Goal: Task Accomplishment & Management: Complete application form

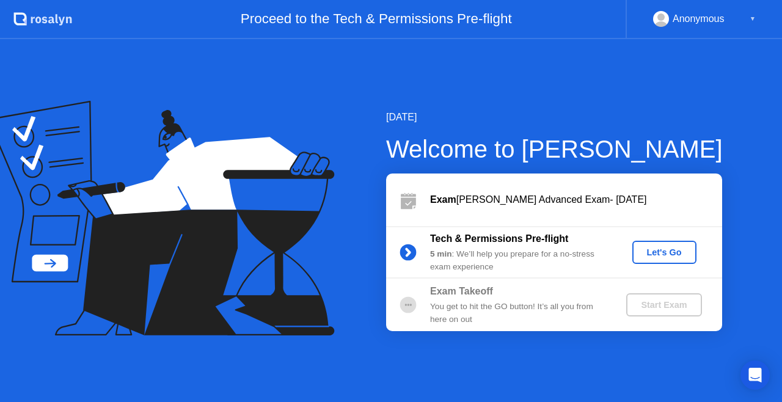
click at [661, 257] on div "Let's Go" at bounding box center [664, 252] width 54 height 10
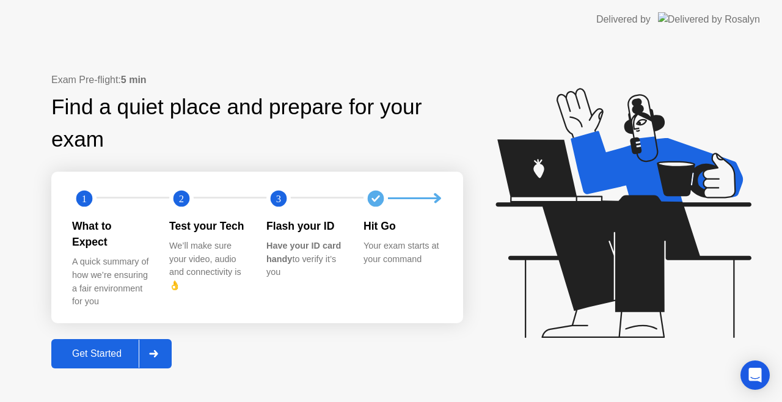
click at [154, 350] on icon at bounding box center [153, 353] width 9 height 7
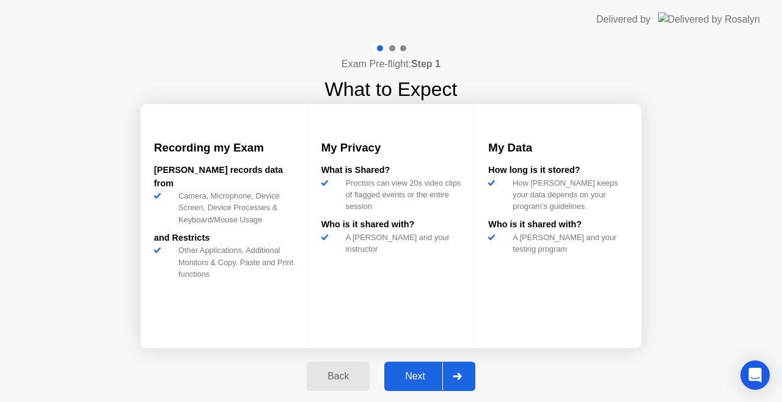
click at [450, 379] on div at bounding box center [456, 376] width 29 height 28
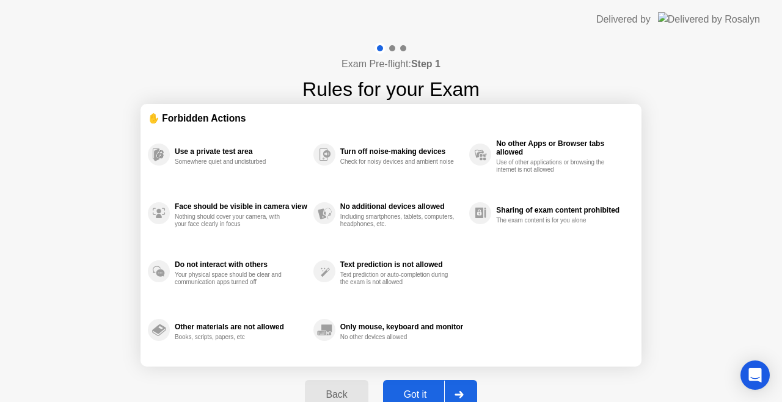
click at [456, 386] on div at bounding box center [458, 395] width 29 height 28
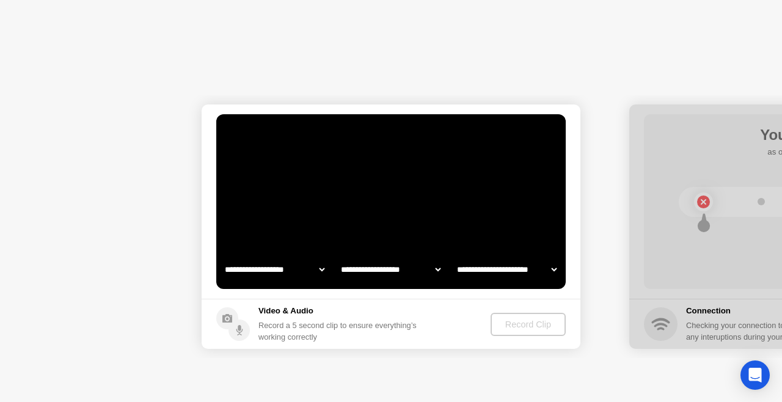
select select "**********"
select select "*******"
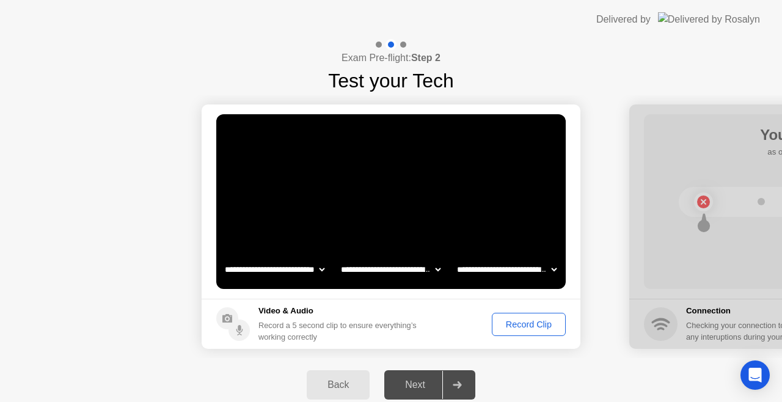
click at [458, 384] on icon at bounding box center [457, 384] width 9 height 7
click at [505, 325] on div "Record Clip" at bounding box center [528, 325] width 65 height 10
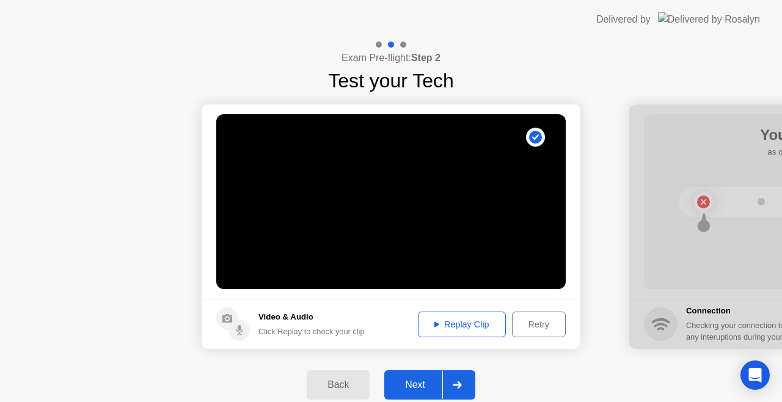
click at [465, 312] on button "Replay Clip" at bounding box center [462, 325] width 88 height 26
click at [428, 379] on div "Next" at bounding box center [415, 384] width 54 height 11
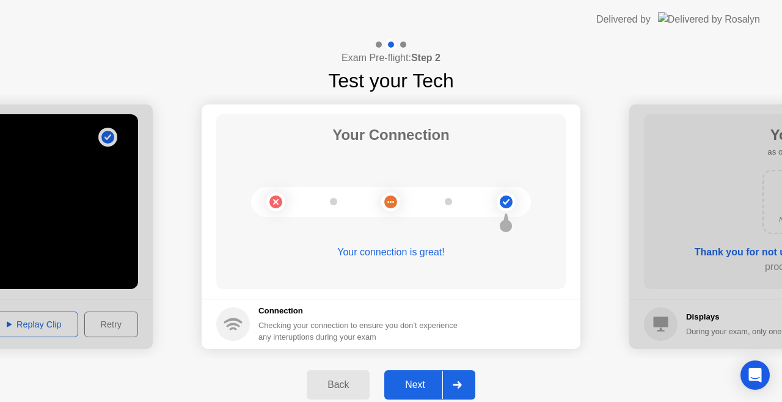
click at [428, 379] on div "Next" at bounding box center [415, 384] width 54 height 11
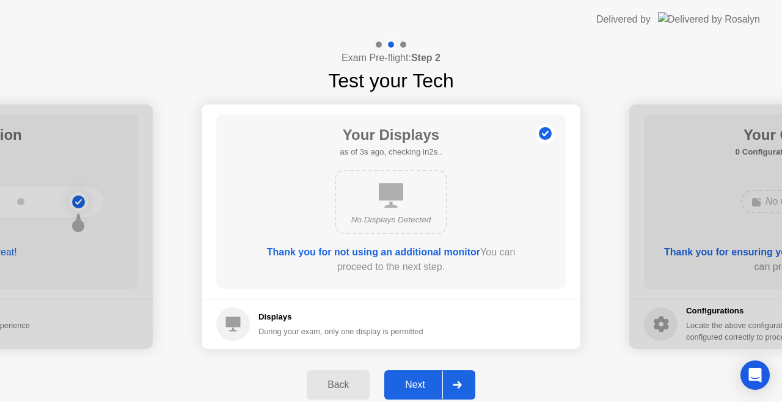
drag, startPoint x: 428, startPoint y: 378, endPoint x: 424, endPoint y: 370, distance: 9.3
click at [424, 370] on div "Back Next" at bounding box center [391, 385] width 782 height 54
click at [422, 389] on div "Next" at bounding box center [415, 384] width 54 height 11
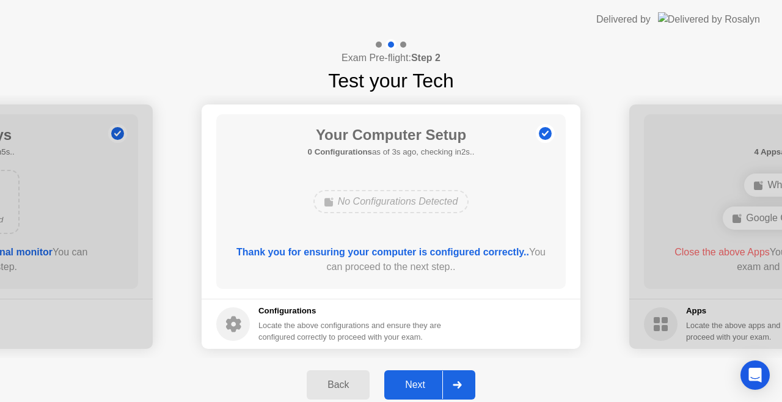
click at [416, 381] on div "Next" at bounding box center [415, 384] width 54 height 11
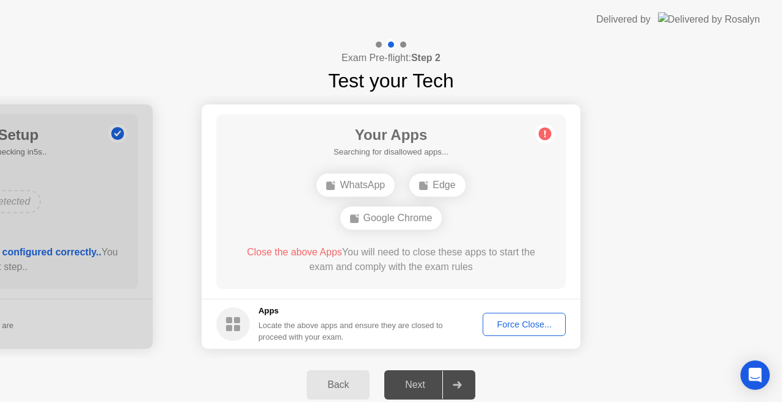
click at [527, 320] on div "Force Close..." at bounding box center [524, 325] width 75 height 10
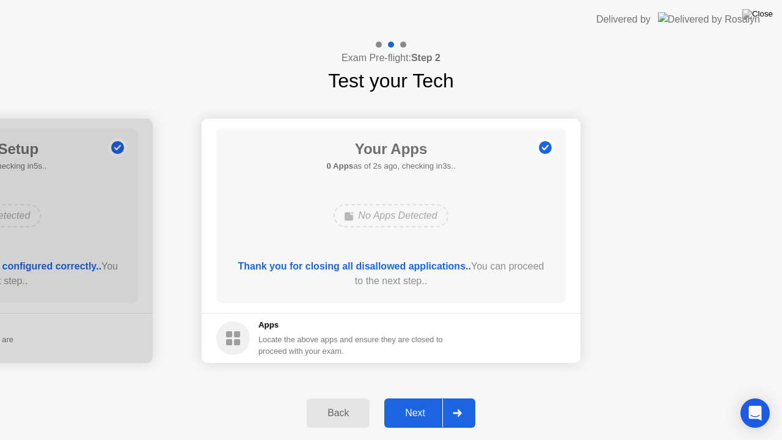
click at [408, 401] on div "Next" at bounding box center [415, 413] width 54 height 11
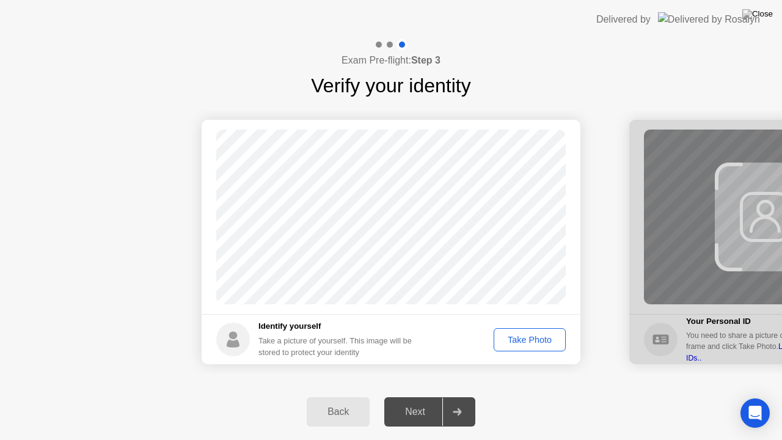
click at [531, 340] on div "Take Photo" at bounding box center [530, 340] width 64 height 10
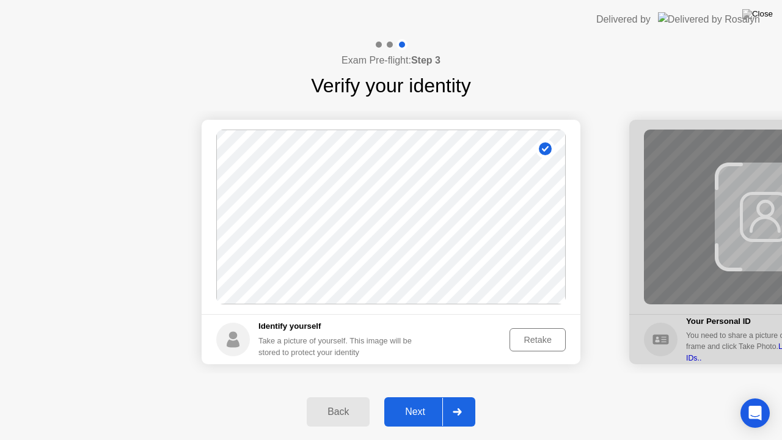
click at [530, 342] on div "Retake" at bounding box center [538, 340] width 48 height 10
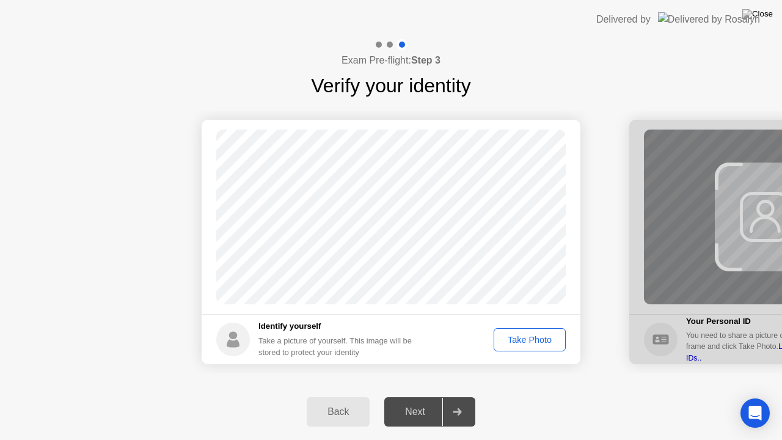
click at [530, 342] on div "Take Photo" at bounding box center [530, 340] width 64 height 10
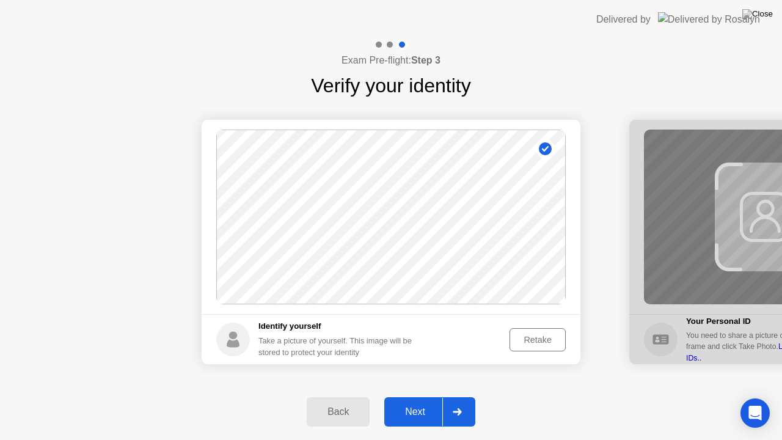
click at [530, 342] on div "Retake" at bounding box center [538, 340] width 48 height 10
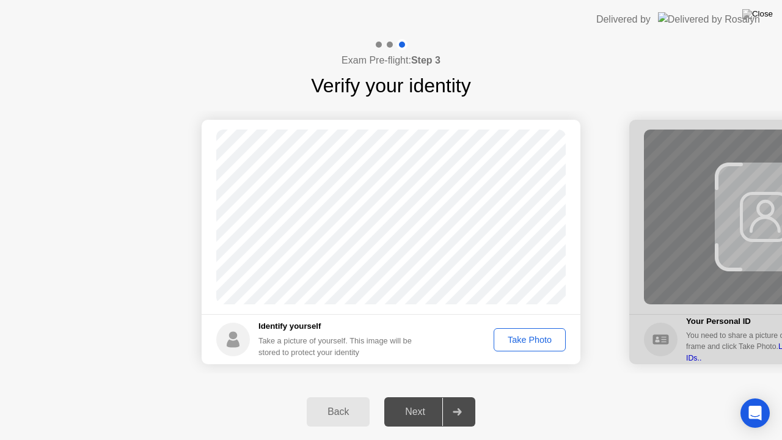
click at [530, 342] on div "Take Photo" at bounding box center [530, 340] width 64 height 10
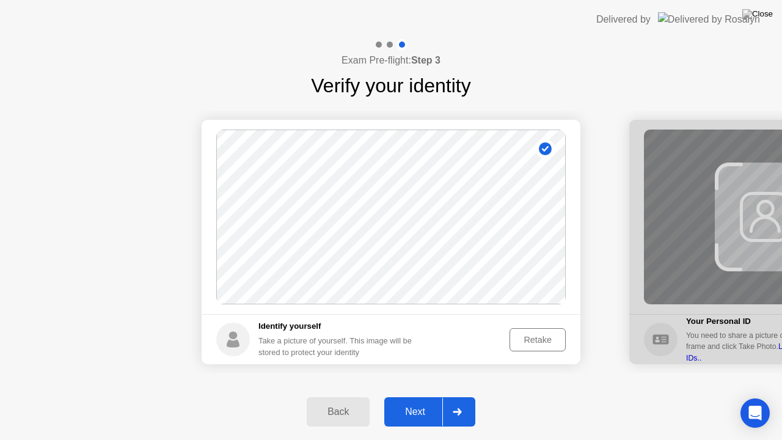
click at [530, 342] on div "Retake" at bounding box center [538, 340] width 48 height 10
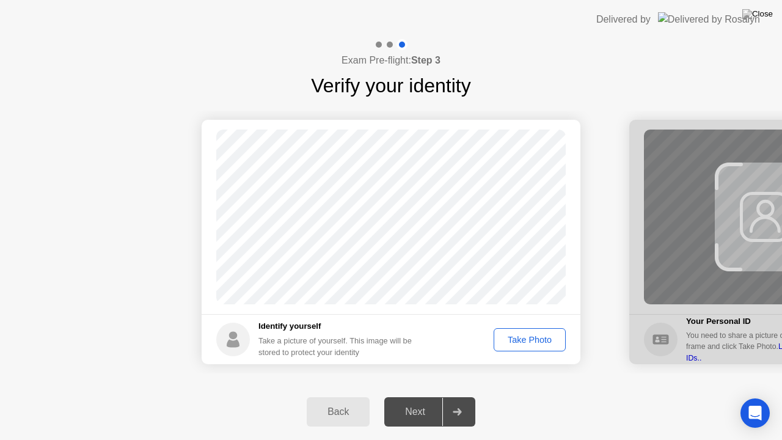
click at [530, 342] on div "Take Photo" at bounding box center [530, 340] width 64 height 10
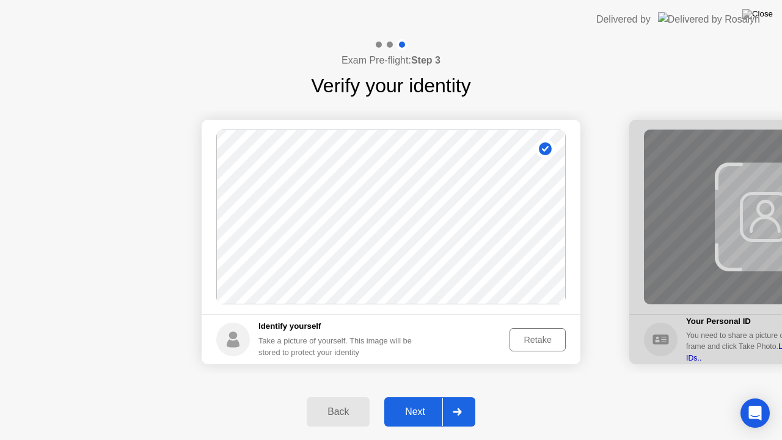
click at [403, 401] on button "Next" at bounding box center [429, 411] width 91 height 29
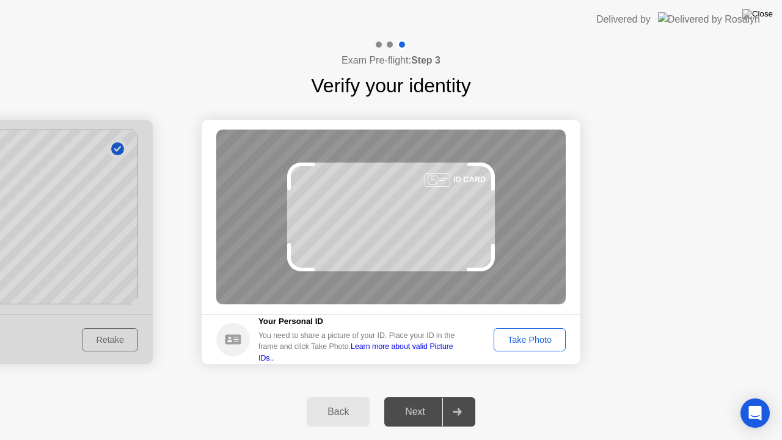
click at [541, 335] on div "Take Photo" at bounding box center [530, 340] width 64 height 10
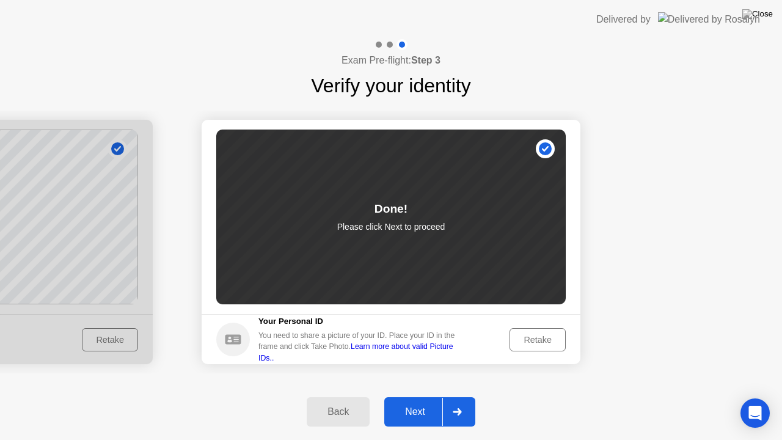
click at [417, 401] on div "Next" at bounding box center [415, 411] width 54 height 11
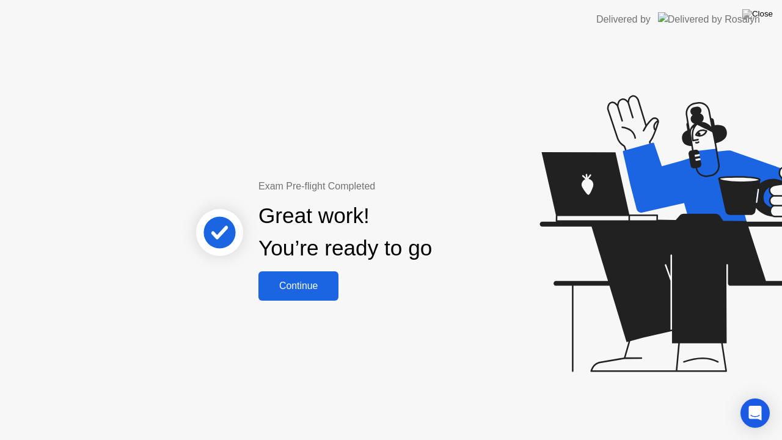
click at [269, 285] on div "Continue" at bounding box center [298, 285] width 73 height 11
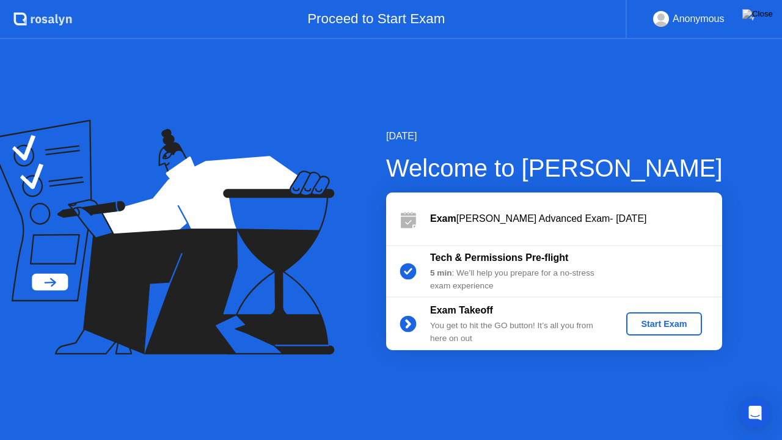
click at [657, 320] on div "Start Exam" at bounding box center [663, 324] width 65 height 10
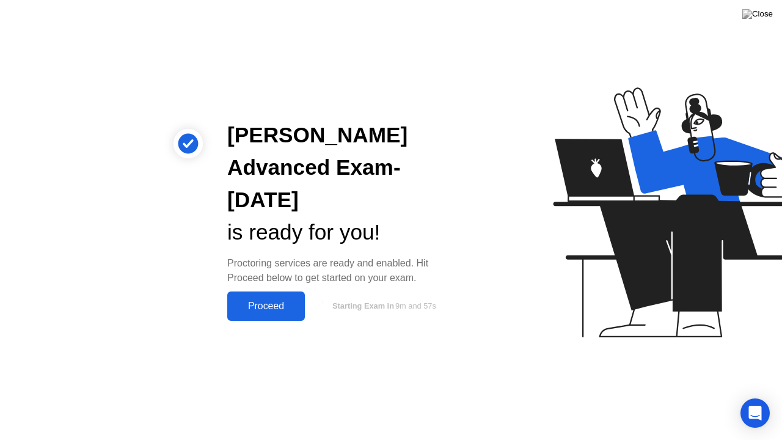
click at [258, 301] on div "Proceed" at bounding box center [266, 306] width 70 height 11
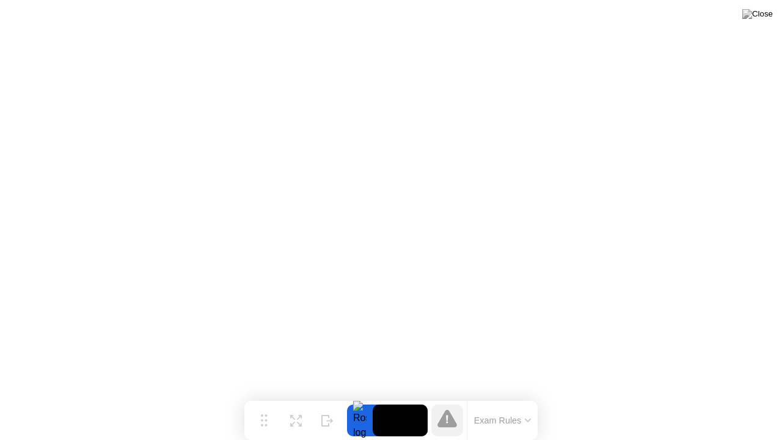
click at [532, 401] on button "Exam Rules" at bounding box center [503, 420] width 65 height 11
